Goal: Task Accomplishment & Management: Manage account settings

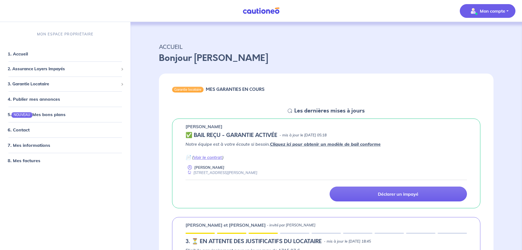
drag, startPoint x: 485, startPoint y: 1, endPoint x: 497, endPoint y: 7, distance: 12.9
click at [486, 1] on div "Mon compte" at bounding box center [490, 11] width 64 height 22
click at [498, 10] on p "Mon compte" at bounding box center [492, 11] width 25 height 7
click at [36, 100] on link "4. Publier mes annonces" at bounding box center [33, 98] width 51 height 5
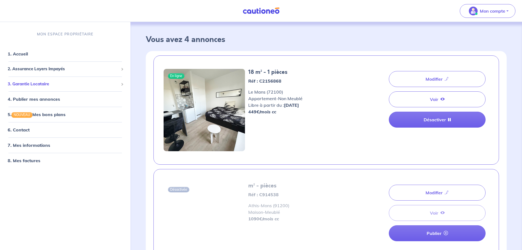
click at [39, 83] on span "3. Garantie Locataire" at bounding box center [63, 84] width 111 height 6
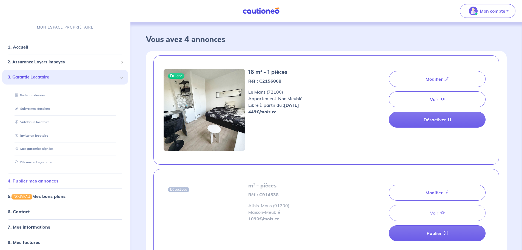
scroll to position [10, 0]
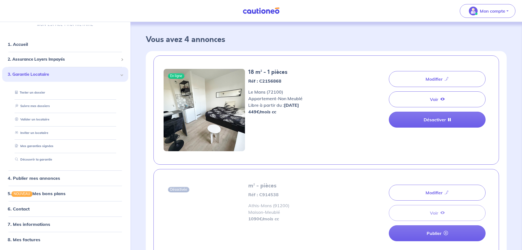
click at [227, 97] on img at bounding box center [204, 110] width 81 height 82
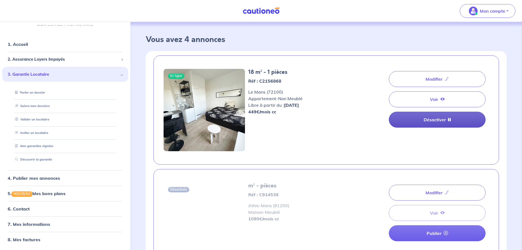
click at [428, 115] on link "Désactiver" at bounding box center [437, 120] width 97 height 16
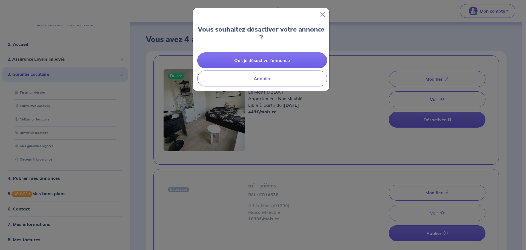
drag, startPoint x: 317, startPoint y: 101, endPoint x: 326, endPoint y: 101, distance: 8.8
click at [318, 101] on div "Vous souhaitez désactiver votre annonce ? Oui, je désactive l'annonce Annuler" at bounding box center [263, 125] width 526 height 250
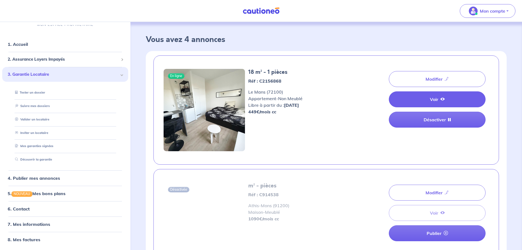
click at [420, 99] on link "Voir" at bounding box center [437, 99] width 97 height 16
